Goal: Book appointment/travel/reservation

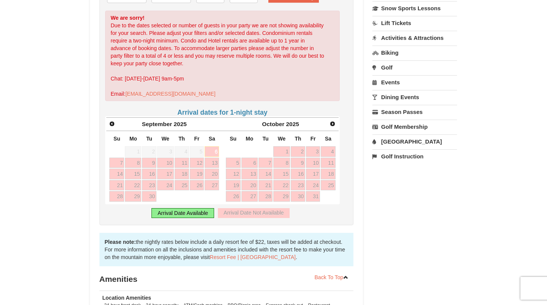
scroll to position [194, 0]
click at [333, 121] on span "Next" at bounding box center [332, 123] width 6 height 6
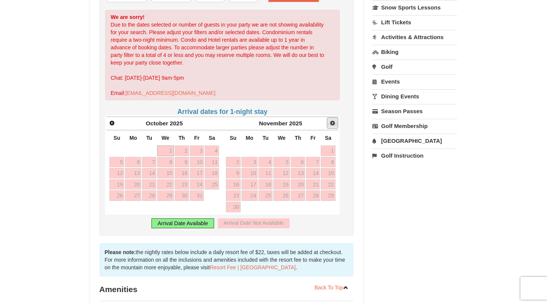
click at [333, 122] on span "Next" at bounding box center [332, 123] width 6 height 6
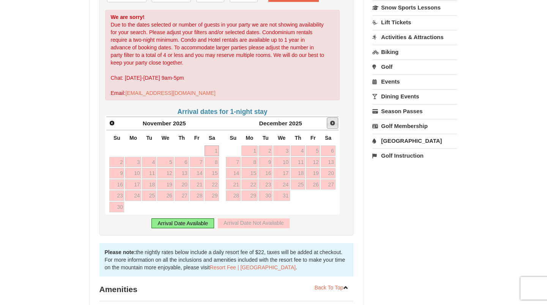
click at [333, 122] on span "Next" at bounding box center [332, 123] width 6 height 6
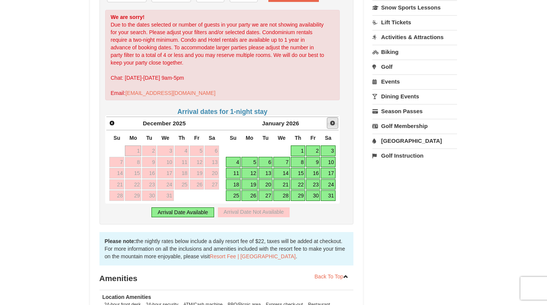
click at [333, 121] on span "Next" at bounding box center [332, 123] width 6 height 6
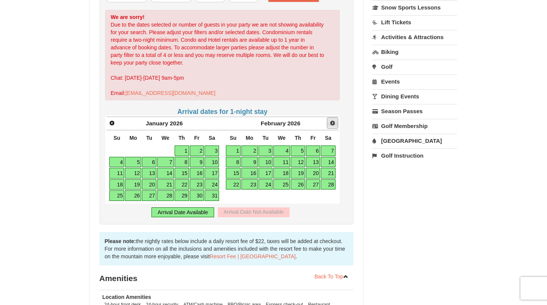
click at [333, 121] on span "Next" at bounding box center [332, 123] width 6 height 6
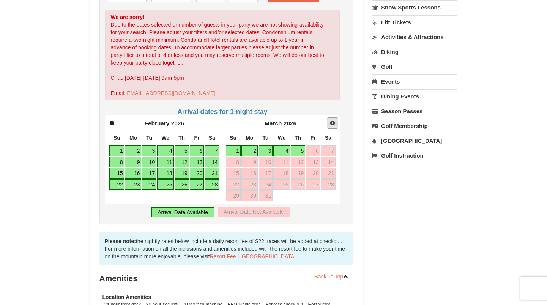
click at [333, 121] on span "Next" at bounding box center [332, 123] width 6 height 6
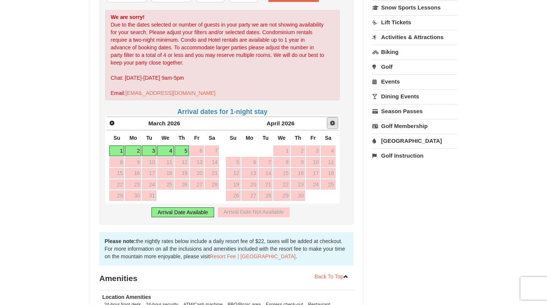
click at [334, 121] on span "Next" at bounding box center [332, 123] width 6 height 6
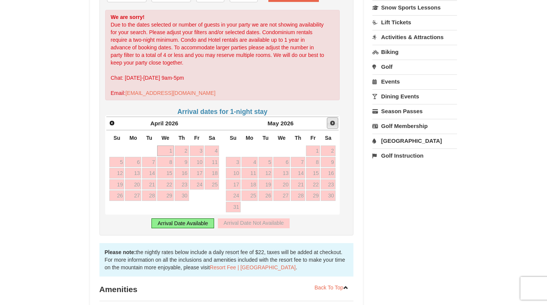
click at [334, 121] on span "Next" at bounding box center [332, 123] width 6 height 6
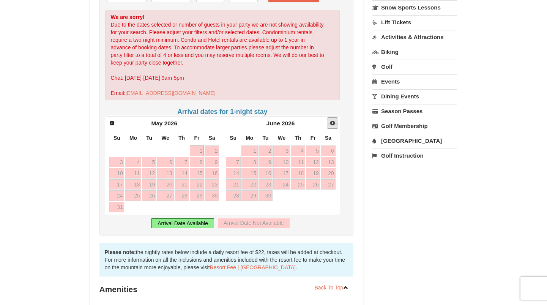
click at [334, 124] on span "Next" at bounding box center [332, 123] width 6 height 6
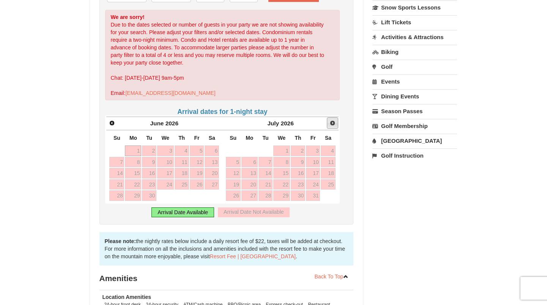
click at [334, 124] on span "Next" at bounding box center [332, 123] width 6 height 6
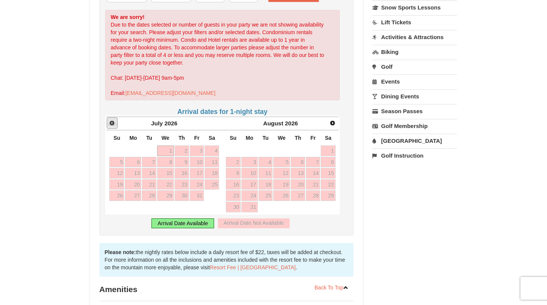
click at [110, 121] on span "Prev" at bounding box center [112, 123] width 6 height 6
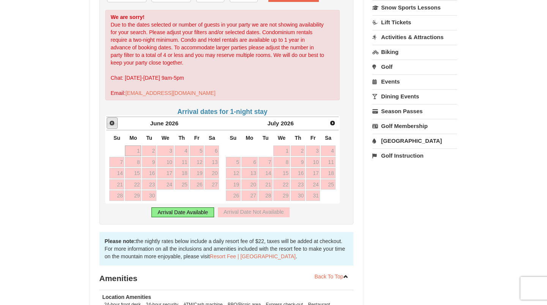
click at [110, 121] on span "Prev" at bounding box center [112, 123] width 6 height 6
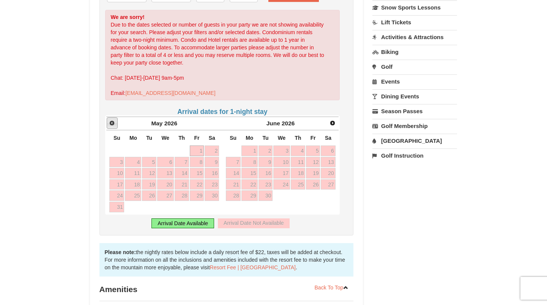
click at [110, 121] on span "Prev" at bounding box center [112, 123] width 6 height 6
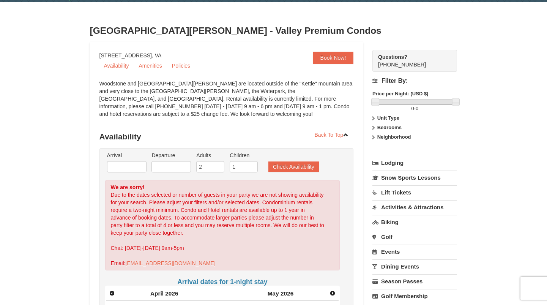
scroll to position [24, 0]
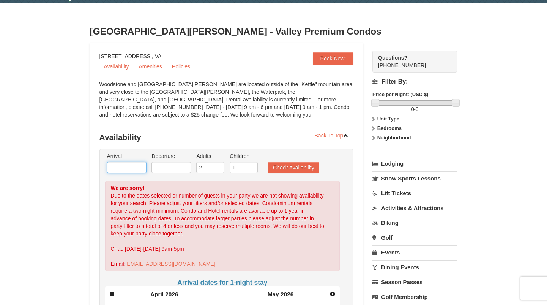
click at [138, 169] on input "text" at bounding box center [126, 167] width 39 height 11
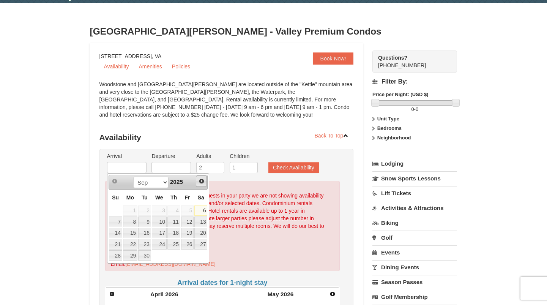
click at [201, 180] on span "Next" at bounding box center [201, 181] width 6 height 6
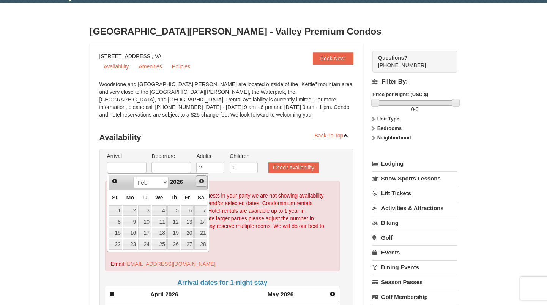
click at [201, 180] on span "Next" at bounding box center [201, 181] width 6 height 6
click at [129, 254] on link "30" at bounding box center [130, 255] width 14 height 11
type input "03/30/2026"
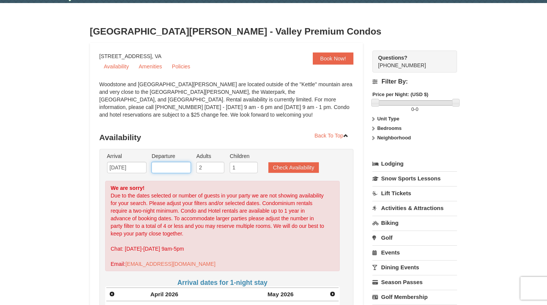
click at [173, 165] on input "text" at bounding box center [170, 167] width 39 height 11
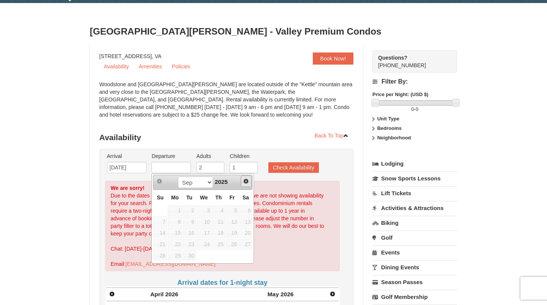
click at [247, 178] on span "Next" at bounding box center [246, 181] width 6 height 6
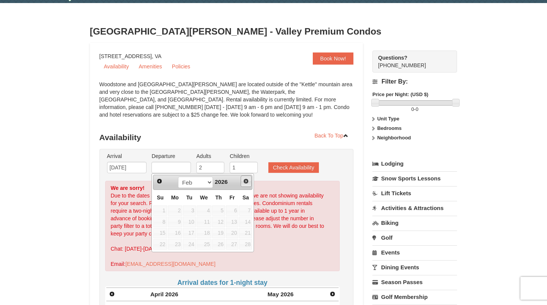
click at [247, 178] on span "Next" at bounding box center [246, 181] width 6 height 6
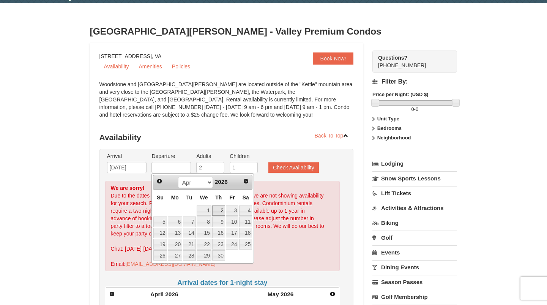
click at [221, 210] on link "2" at bounding box center [218, 210] width 13 height 11
type input "04/02/2026"
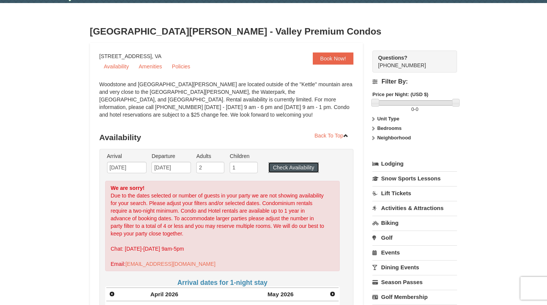
click at [290, 168] on button "Check Availability" at bounding box center [293, 167] width 50 height 11
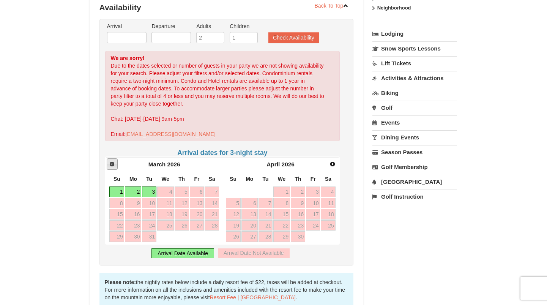
click at [109, 162] on span "Prev" at bounding box center [112, 164] width 6 height 6
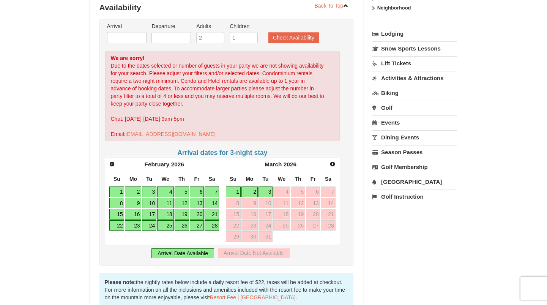
click at [137, 226] on link "23" at bounding box center [133, 225] width 16 height 11
type input "[DATE]"
click at [181, 227] on link "26" at bounding box center [182, 225] width 14 height 11
type input "[DATE]"
click at [296, 37] on button "Check Availability" at bounding box center [293, 37] width 50 height 11
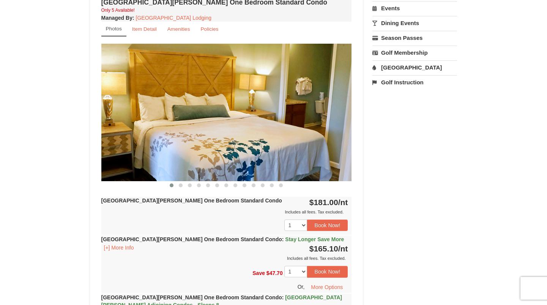
scroll to position [264, 0]
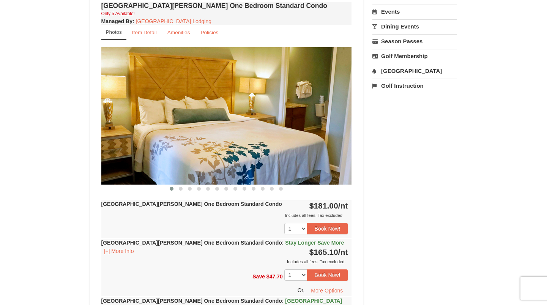
click at [326, 118] on img at bounding box center [226, 115] width 250 height 137
click at [182, 189] on span at bounding box center [181, 189] width 4 height 4
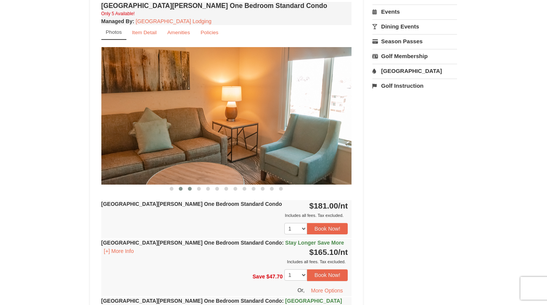
click at [189, 188] on span at bounding box center [190, 189] width 4 height 4
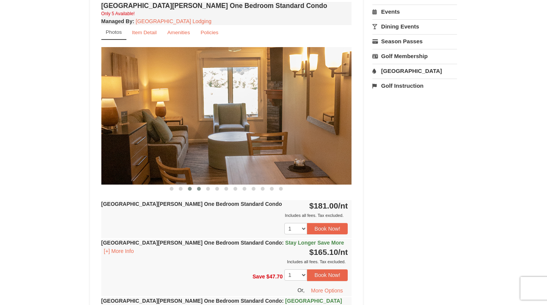
click at [201, 189] on span at bounding box center [199, 189] width 4 height 4
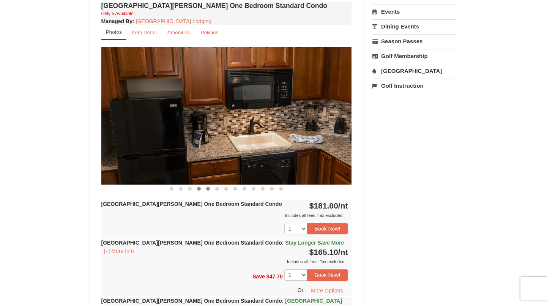
click at [209, 188] on span at bounding box center [208, 189] width 4 height 4
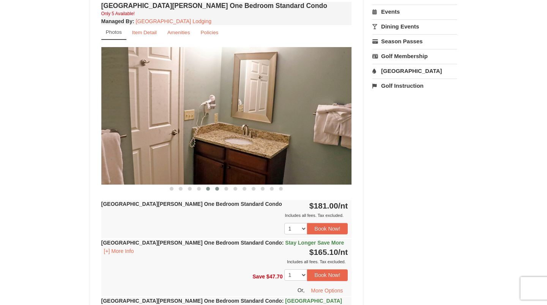
click at [218, 188] on span at bounding box center [217, 189] width 4 height 4
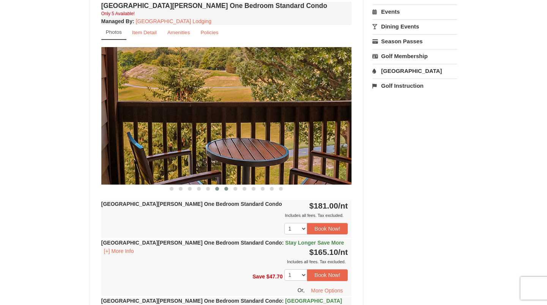
click at [225, 188] on span at bounding box center [226, 189] width 4 height 4
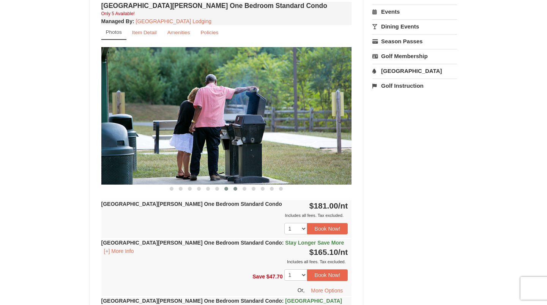
click at [232, 188] on button at bounding box center [235, 189] width 9 height 8
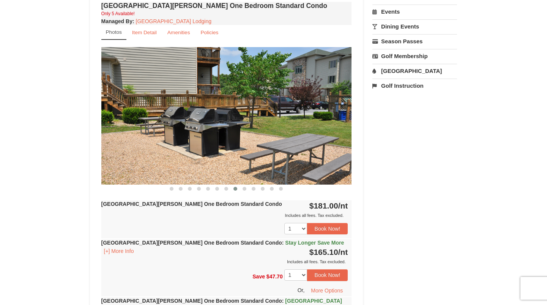
click at [237, 188] on span at bounding box center [235, 189] width 4 height 4
click at [244, 188] on span at bounding box center [244, 189] width 4 height 4
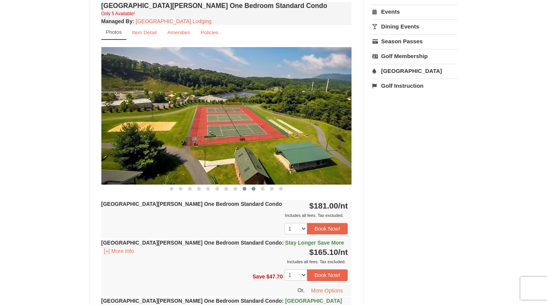
click at [255, 188] on span at bounding box center [254, 189] width 4 height 4
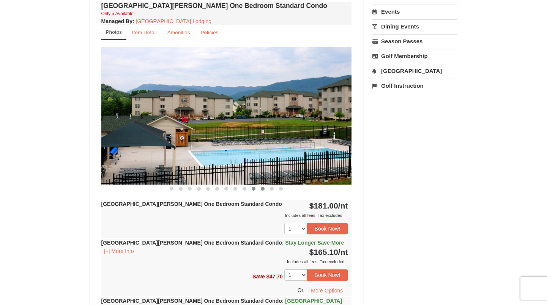
click at [261, 189] on span at bounding box center [263, 189] width 4 height 4
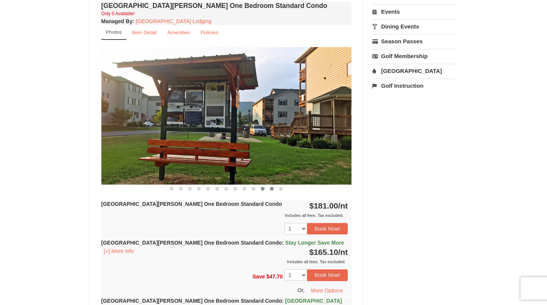
click at [272, 189] on span at bounding box center [272, 189] width 4 height 4
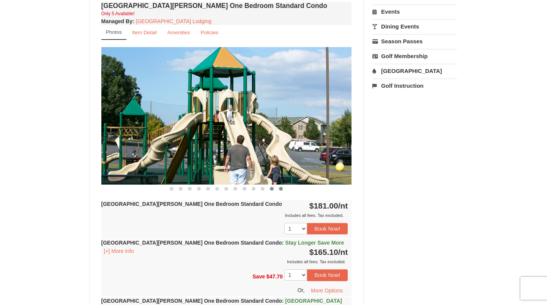
click at [280, 189] on span at bounding box center [281, 189] width 4 height 4
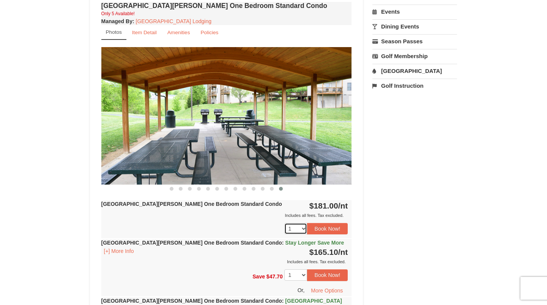
click at [303, 227] on select "1 2 3 4 5" at bounding box center [295, 228] width 23 height 11
click at [285, 243] on span "Stay Longer Save More" at bounding box center [314, 242] width 59 height 6
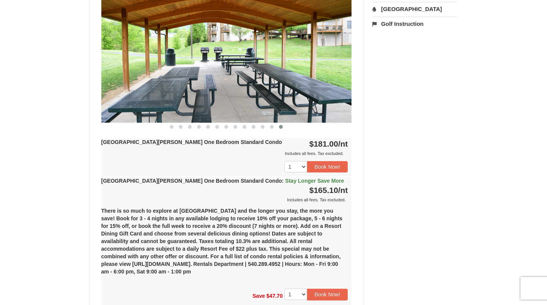
scroll to position [326, 0]
click at [321, 292] on button "Book Now!" at bounding box center [327, 293] width 41 height 11
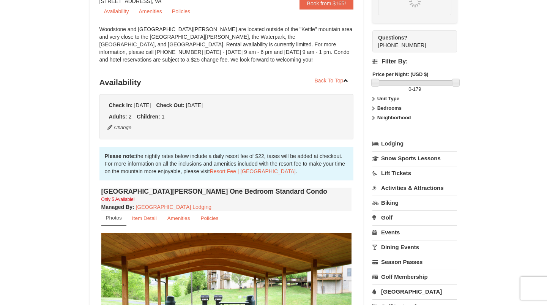
scroll to position [66, 0]
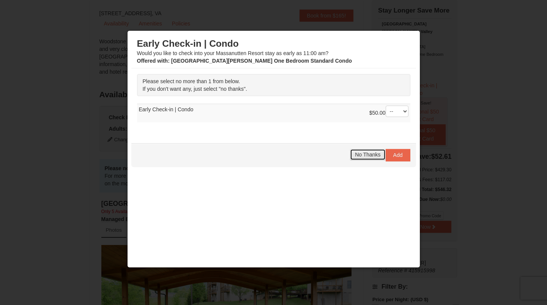
click at [368, 154] on span "No Thanks" at bounding box center [367, 154] width 25 height 6
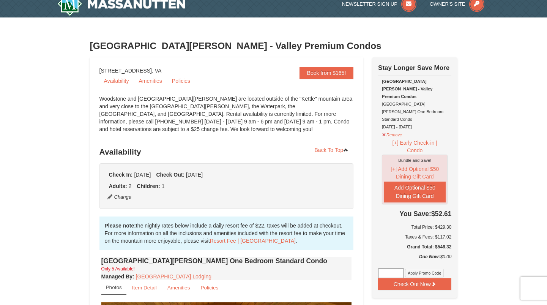
scroll to position [11, 0]
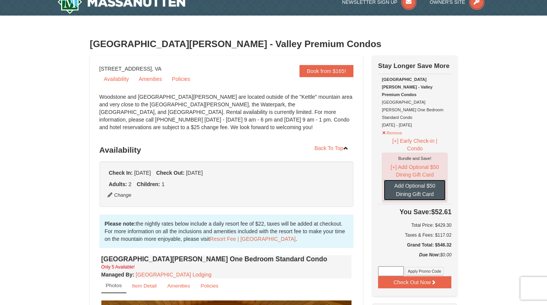
click at [424, 179] on button "Add Optional $50 Dining Gift Card" at bounding box center [415, 189] width 62 height 21
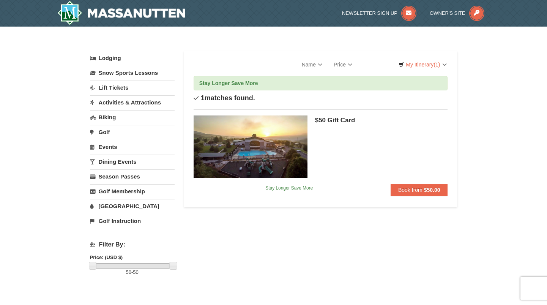
click at [101, 205] on link "[GEOGRAPHIC_DATA]" at bounding box center [132, 206] width 85 height 14
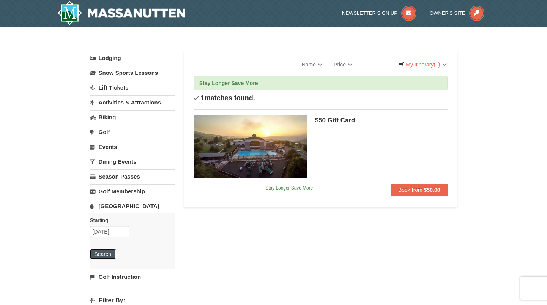
click at [105, 254] on button "Search" at bounding box center [103, 254] width 26 height 11
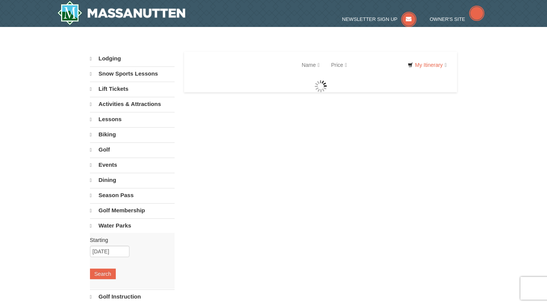
select select "9"
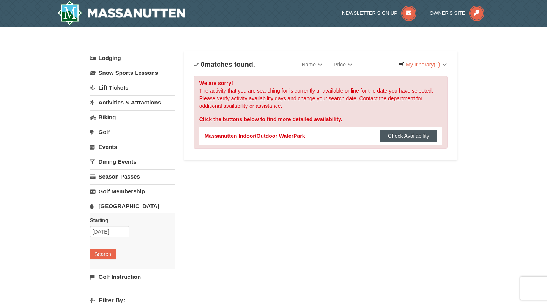
click at [398, 133] on button "Check Availability" at bounding box center [408, 136] width 57 height 12
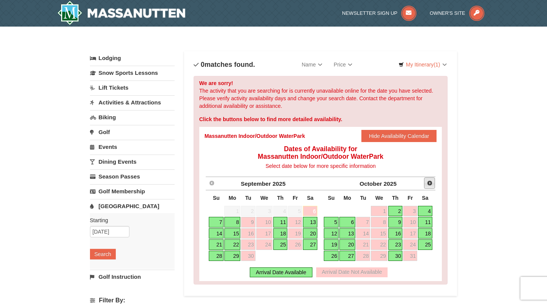
click at [430, 182] on span "Next" at bounding box center [430, 183] width 6 height 6
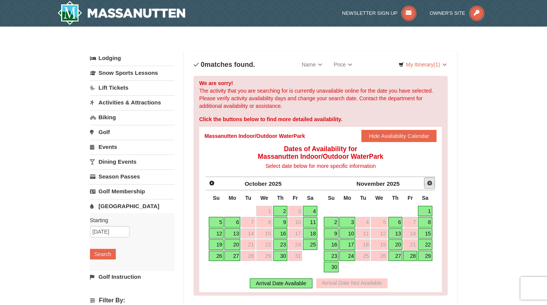
click at [430, 182] on span "Next" at bounding box center [430, 183] width 6 height 6
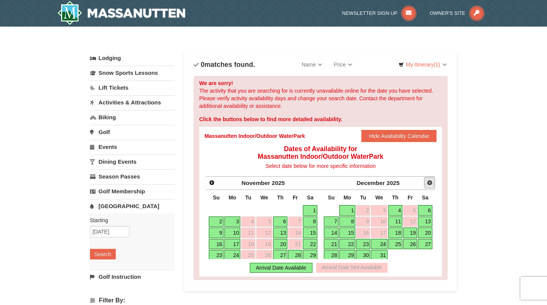
click at [430, 182] on span "Next" at bounding box center [430, 182] width 6 height 6
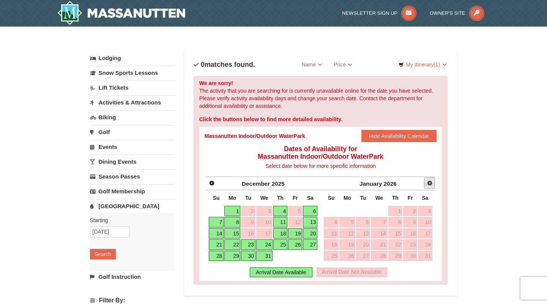
click at [430, 182] on span "Next" at bounding box center [430, 183] width 6 height 6
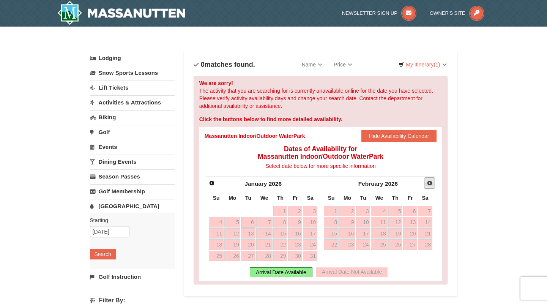
click at [430, 182] on span "Next" at bounding box center [430, 183] width 6 height 6
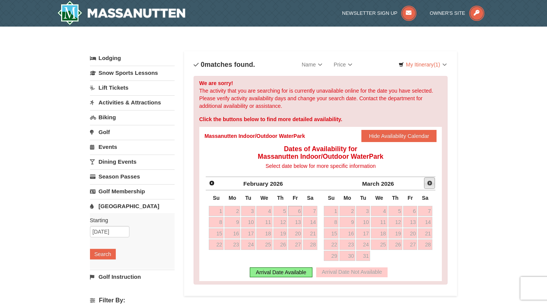
click at [430, 182] on span "Next" at bounding box center [430, 183] width 6 height 6
